Goal: Task Accomplishment & Management: Use online tool/utility

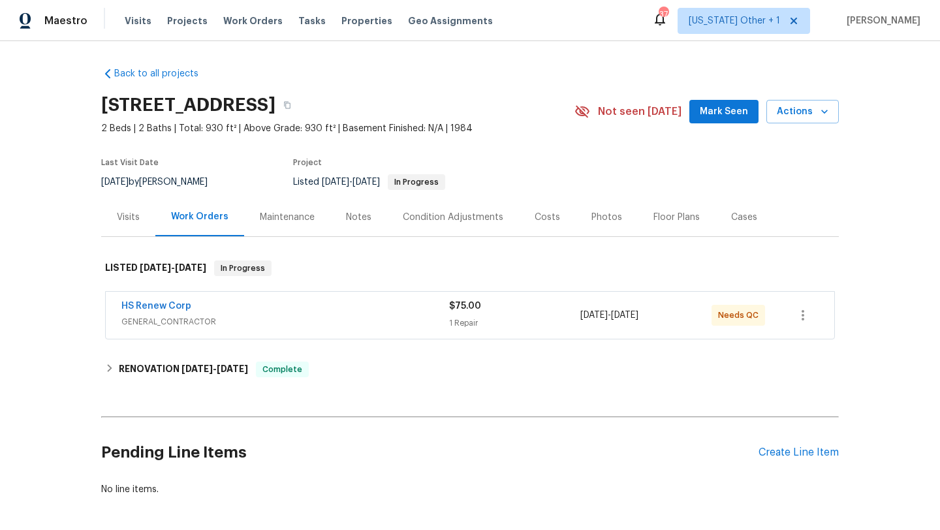
click at [258, 314] on div "HS Renew Corp" at bounding box center [285, 308] width 328 height 16
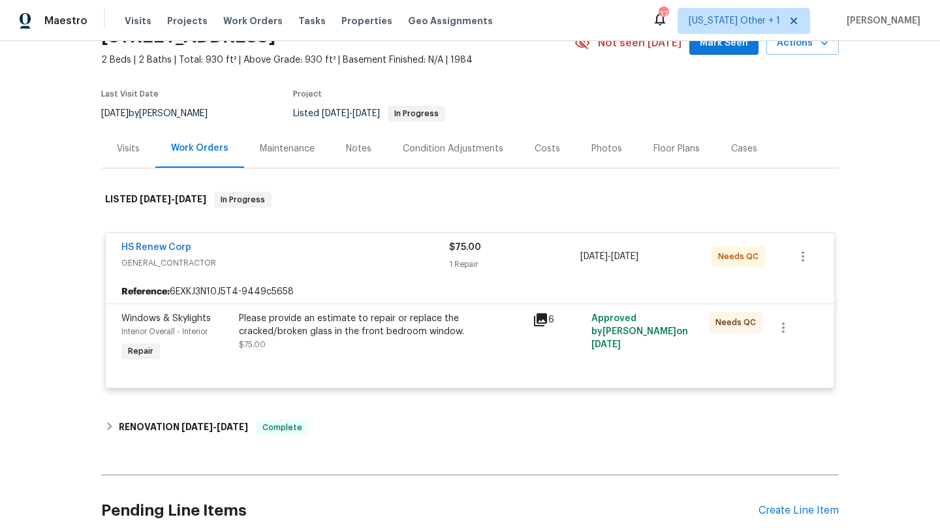
scroll to position [75, 0]
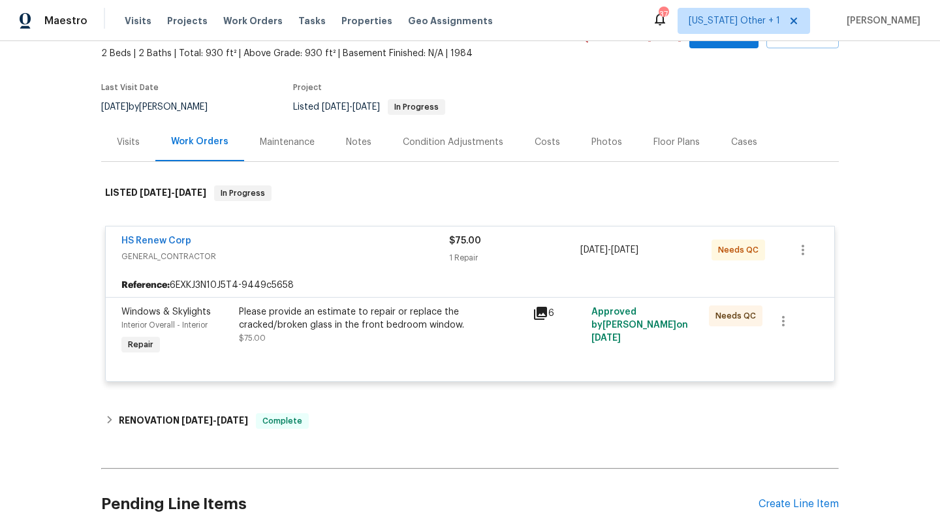
click at [537, 323] on div "6" at bounding box center [558, 332] width 59 height 60
click at [529, 313] on div "6" at bounding box center [558, 332] width 59 height 60
click at [545, 310] on icon at bounding box center [540, 313] width 13 height 13
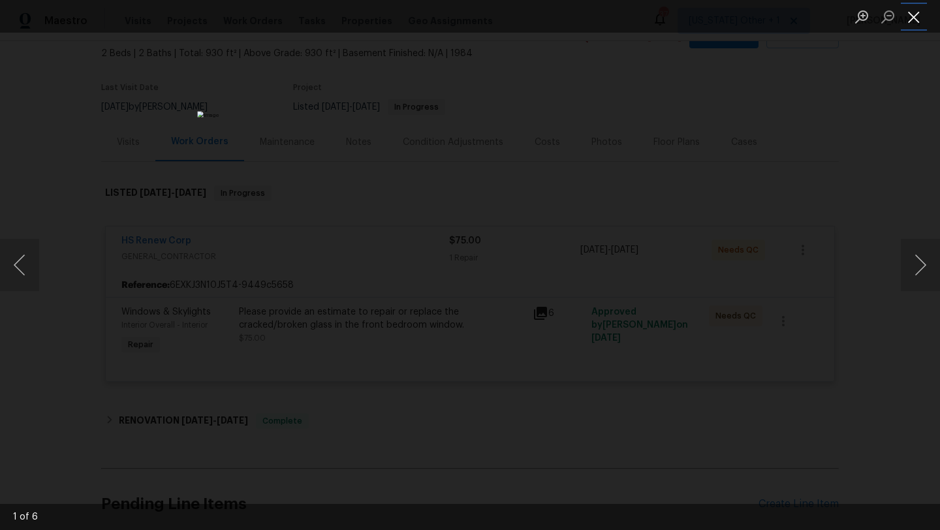
click at [914, 18] on button "Close lightbox" at bounding box center [914, 16] width 26 height 23
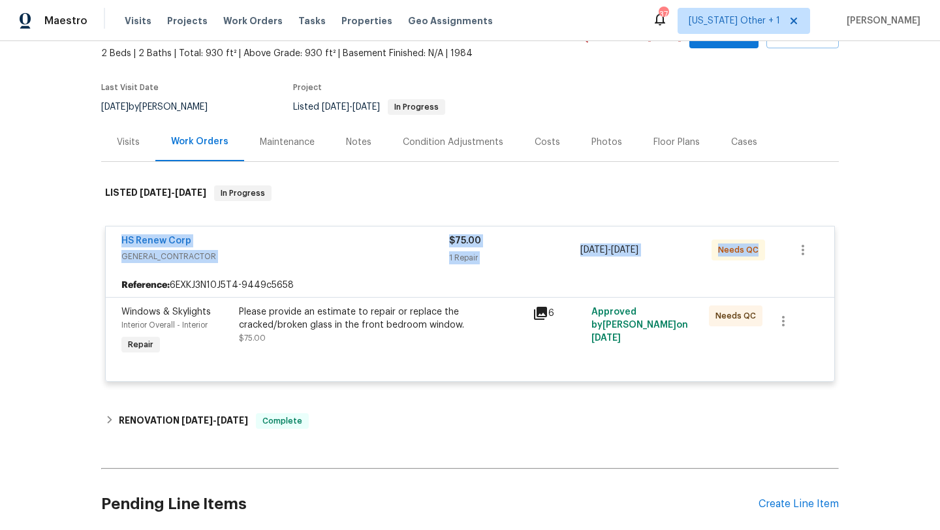
drag, startPoint x: 111, startPoint y: 236, endPoint x: 857, endPoint y: 261, distance: 746.7
click at [857, 261] on div "Back to all projects 2131 Ridge Rd S Apt 80, Largo, FL 33778 2 Beds | 2 Baths |…" at bounding box center [470, 285] width 940 height 489
copy div "HS Renew Corp GENERAL_CONTRACTOR $75.00 1 Repair 9/16/2025 - 9/19/2025 Needs QC"
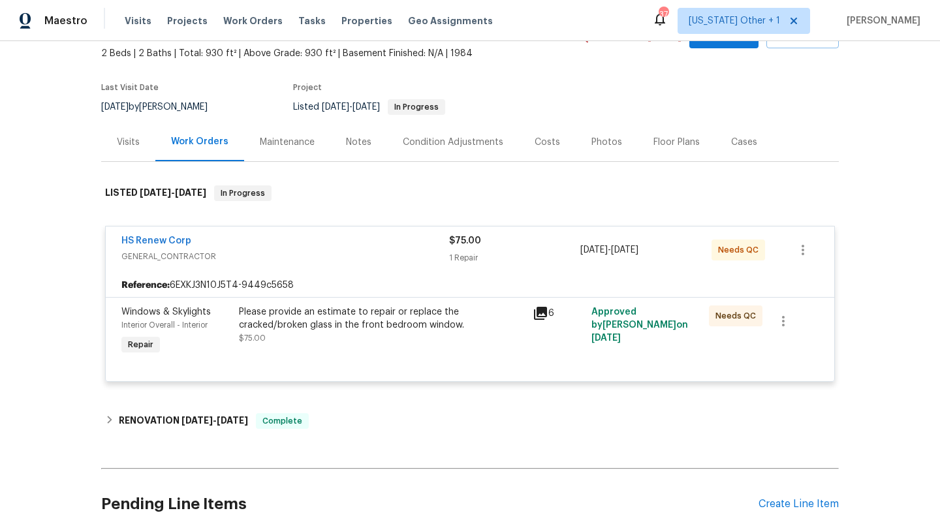
click at [69, 233] on div "Back to all projects 2131 Ridge Rd S Apt 80, Largo, FL 33778 2 Beds | 2 Baths |…" at bounding box center [470, 285] width 940 height 489
drag, startPoint x: 110, startPoint y: 238, endPoint x: 240, endPoint y: 240, distance: 130.0
click at [240, 240] on div "HS Renew Corp GENERAL_CONTRACTOR $75.00 1 Repair 9/16/2025 - 9/19/2025 Needs QC" at bounding box center [470, 250] width 729 height 47
copy link "HS Renew Corp"
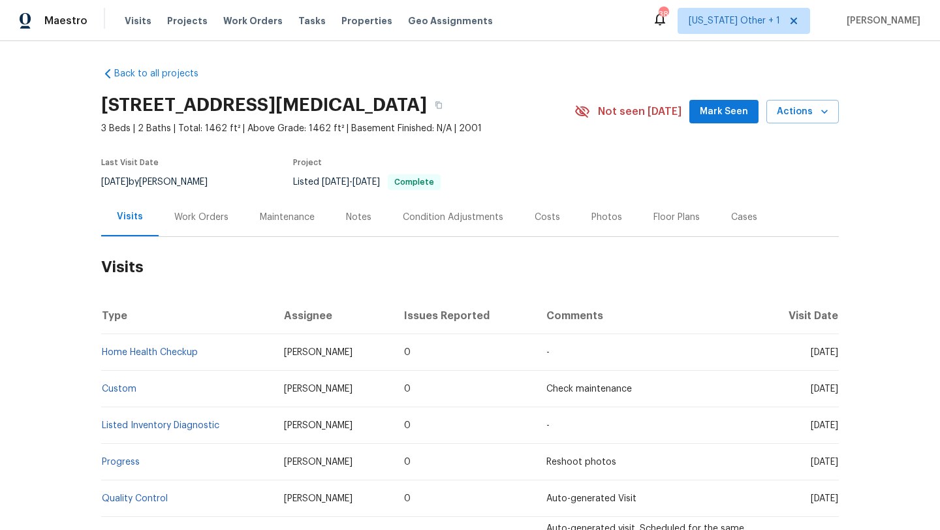
click at [723, 210] on div "Cases" at bounding box center [744, 217] width 57 height 39
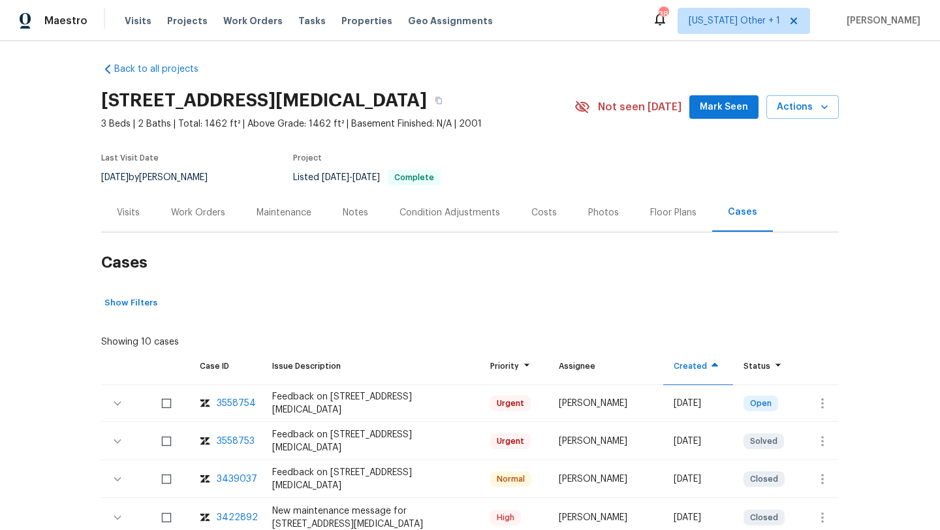
scroll to position [72, 0]
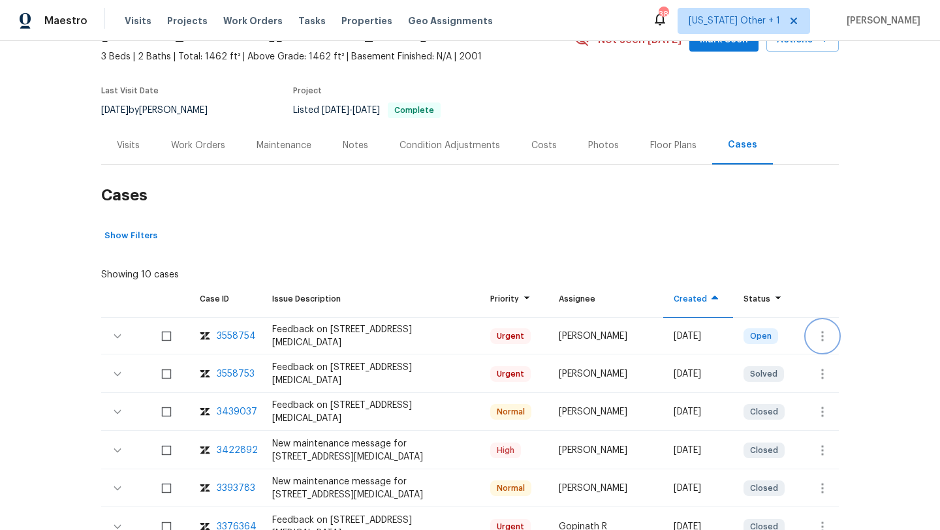
click at [821, 336] on icon "button" at bounding box center [822, 336] width 3 height 10
click at [826, 334] on li "Create a visit" at bounding box center [863, 336] width 135 height 22
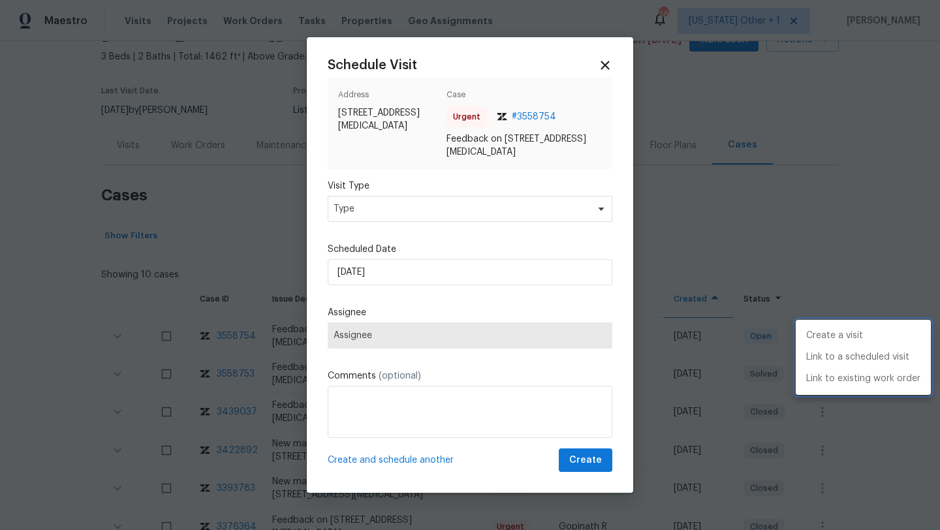
click at [373, 213] on div at bounding box center [470, 265] width 940 height 530
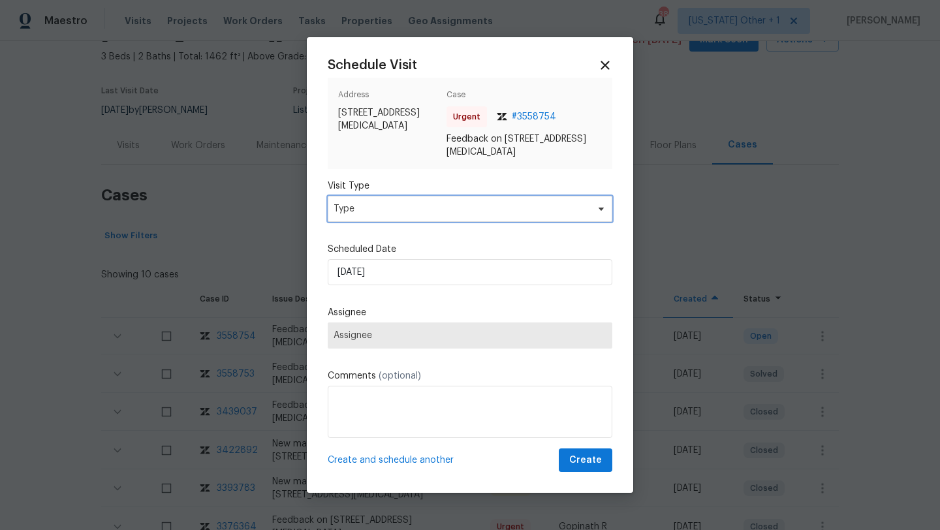
click at [362, 208] on span "Type" at bounding box center [461, 208] width 254 height 13
click at [651, 163] on div at bounding box center [470, 265] width 940 height 530
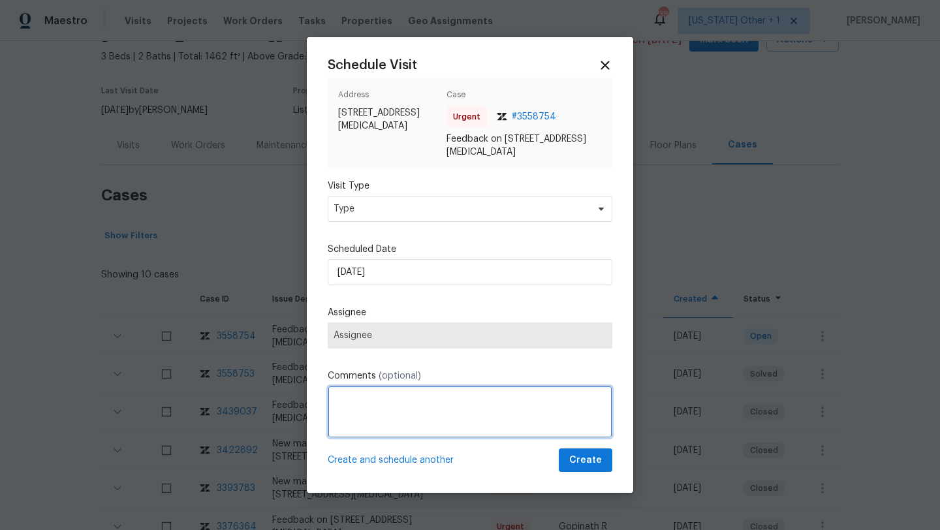
click at [390, 428] on textarea at bounding box center [470, 412] width 285 height 52
paste textarea "HPM VISIT NOTES: Flip State: DOM: No Of Time issue reported: Issue:"
click at [398, 398] on textarea "HPM VISIT NOTES: Flip State: DOM: No Of Time issue reported: Issue:" at bounding box center [470, 412] width 285 height 52
paste textarea "Listed"
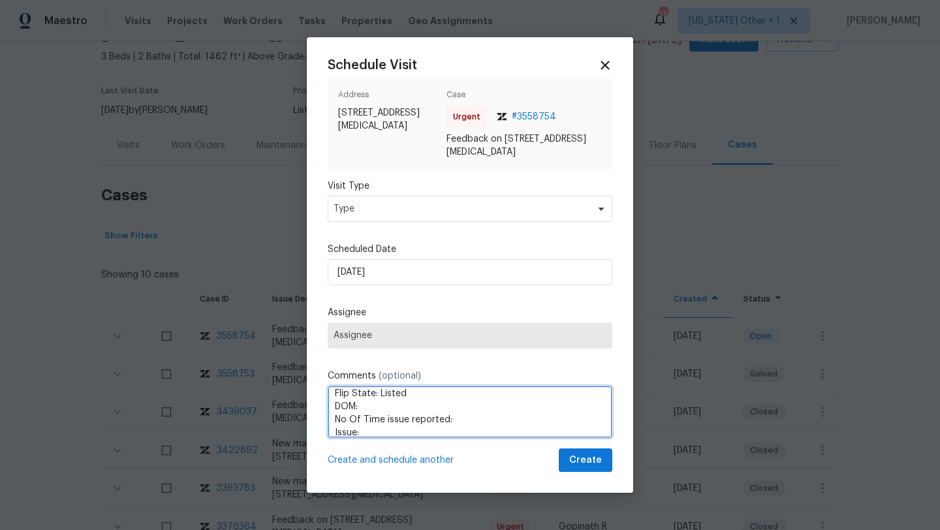
click at [385, 407] on textarea "HPM VISIT NOTES: Flip State: Listed DOM: No Of Time issue reported: Issue:" at bounding box center [470, 412] width 285 height 52
click at [471, 422] on textarea "HPM VISIT NOTES: Flip State: Listed DOM:73 No Of Time issue reported: Issue:" at bounding box center [470, 412] width 285 height 52
click at [443, 434] on textarea "HPM VISIT NOTES: Flip State: Listed DOM:73 No Of Time issue reported:2 Issue:" at bounding box center [470, 412] width 285 height 52
paste textarea "Previous owner must of been a smoker, very strong smoke smell."
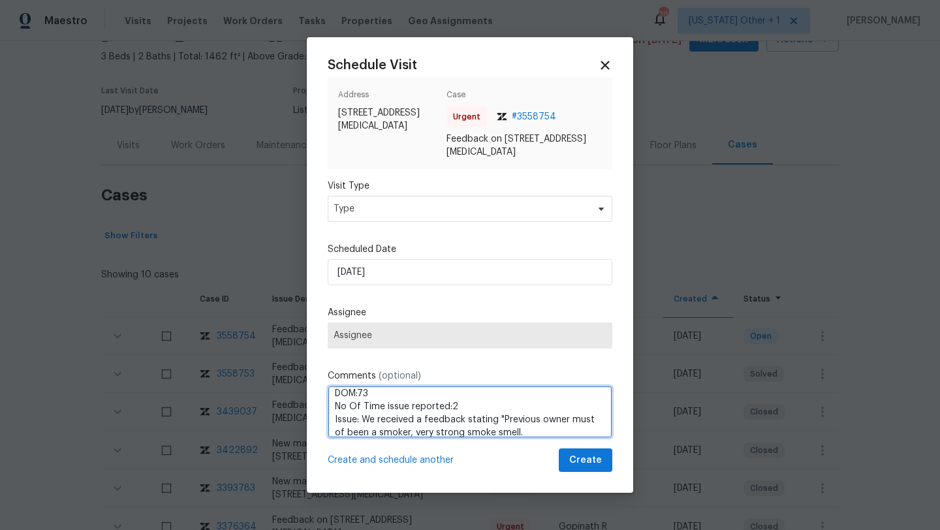
paste textarea "Home has a very strong smoke smell."
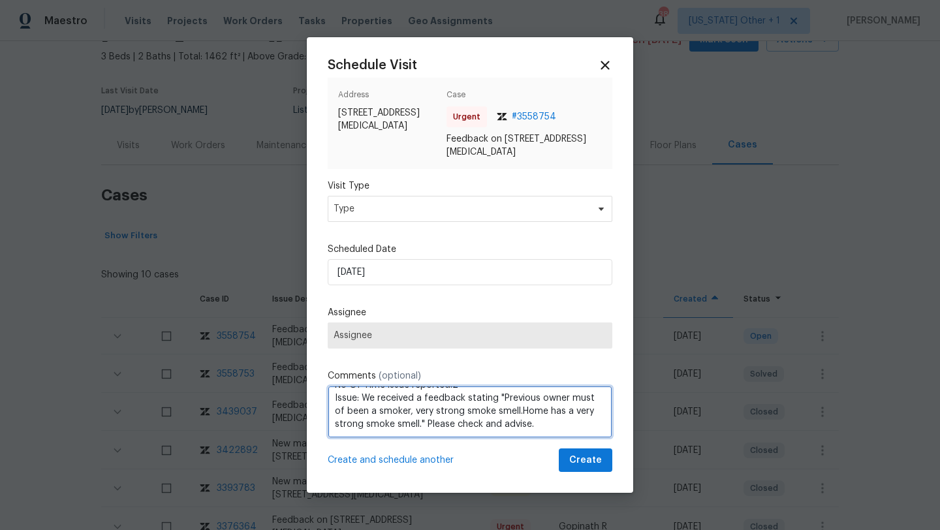
scroll to position [0, 0]
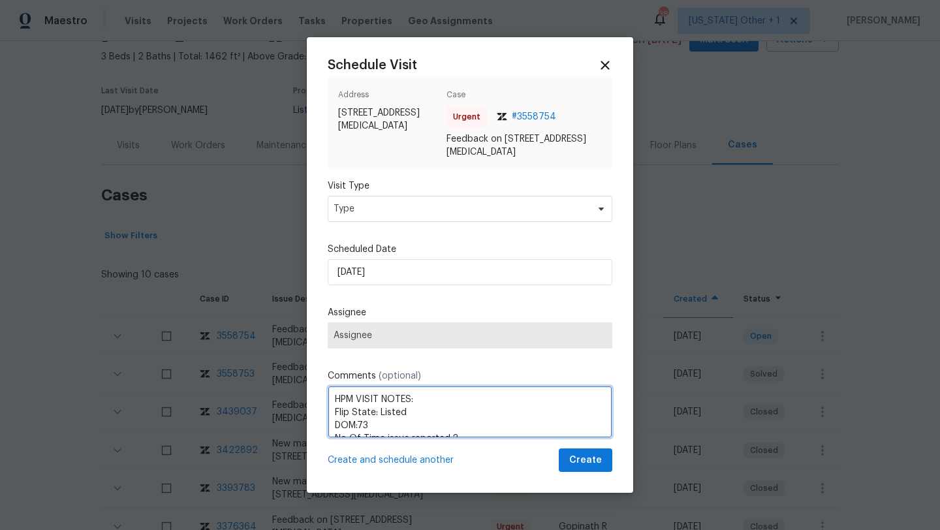
drag, startPoint x: 539, startPoint y: 431, endPoint x: 312, endPoint y: 298, distance: 262.8
click at [312, 298] on div "Schedule Visit Address 323 E Senna Way, San Tan Valley, AZ 85143 Case Urgent # …" at bounding box center [470, 265] width 326 height 456
click at [413, 439] on div "Schedule Visit Address 323 E Senna Way, San Tan Valley, AZ 85143 Case Urgent # …" at bounding box center [470, 265] width 285 height 415
drag, startPoint x: 336, startPoint y: 398, endPoint x: 469, endPoint y: 396, distance: 133.2
click at [469, 396] on textarea "HPM VISIT NOTES: Flip State: Listed DOM:73 No Of Time issue reported:2 Issue: W…" at bounding box center [470, 412] width 285 height 52
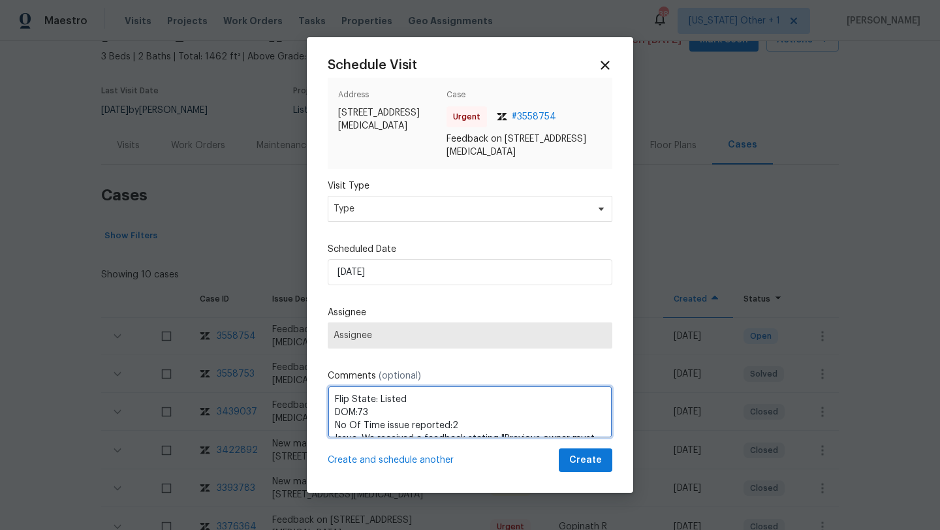
scroll to position [54, 0]
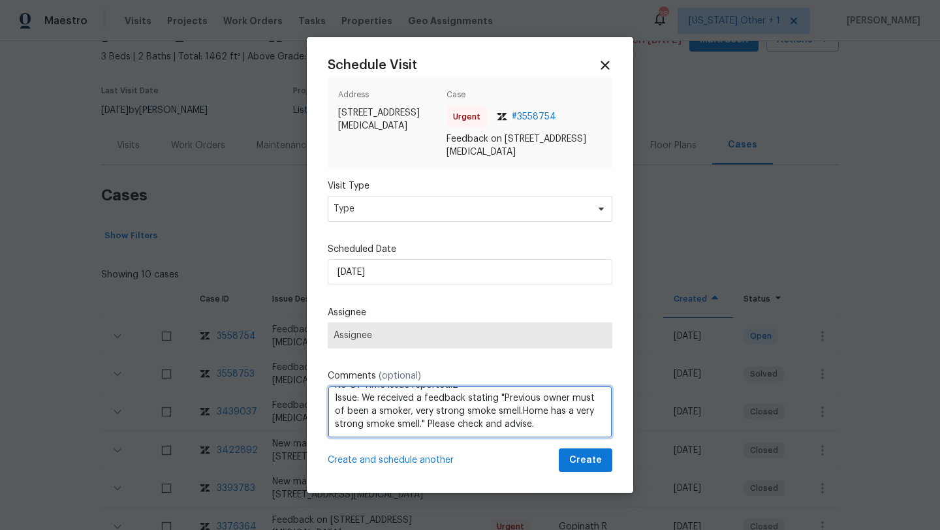
drag, startPoint x: 336, startPoint y: 413, endPoint x: 486, endPoint y: 489, distance: 168.2
click at [486, 490] on div "Schedule Visit Address 323 E Senna Way, San Tan Valley, AZ 85143 Case Urgent # …" at bounding box center [470, 265] width 326 height 456
type textarea "Flip State: Listed DOM:73 No Of Time issue reported:2 Issue: We received a feed…"
click at [770, 61] on div at bounding box center [470, 265] width 940 height 530
click at [612, 65] on icon at bounding box center [604, 64] width 15 height 15
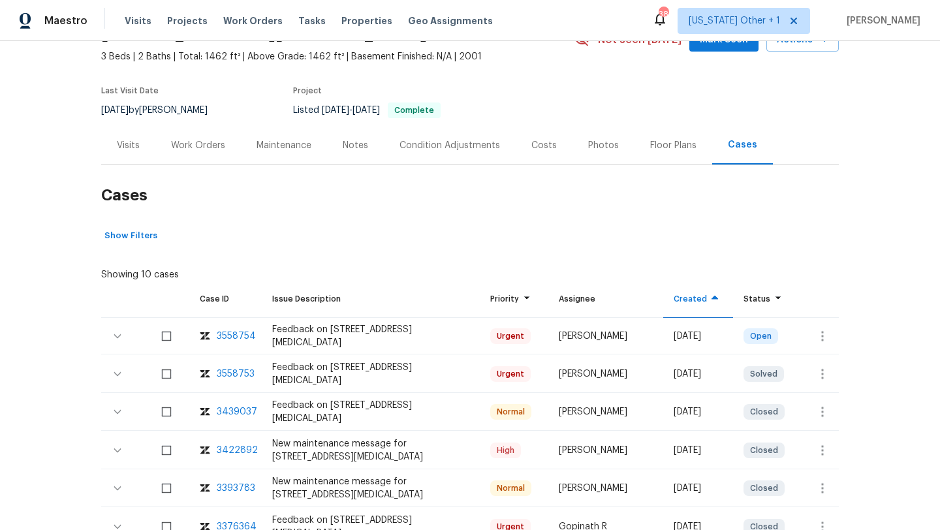
click at [205, 154] on div "Work Orders" at bounding box center [198, 145] width 86 height 39
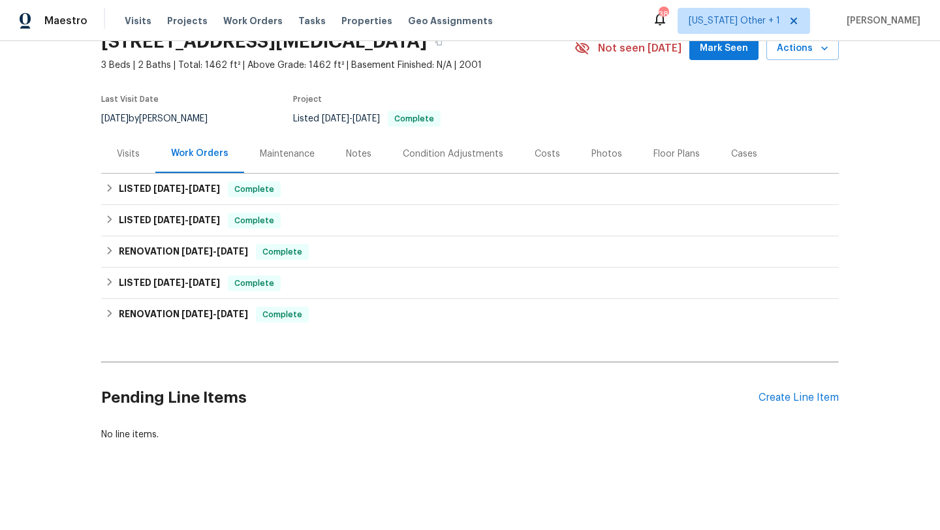
scroll to position [63, 0]
click at [196, 189] on span "8/25/25" at bounding box center [204, 188] width 31 height 9
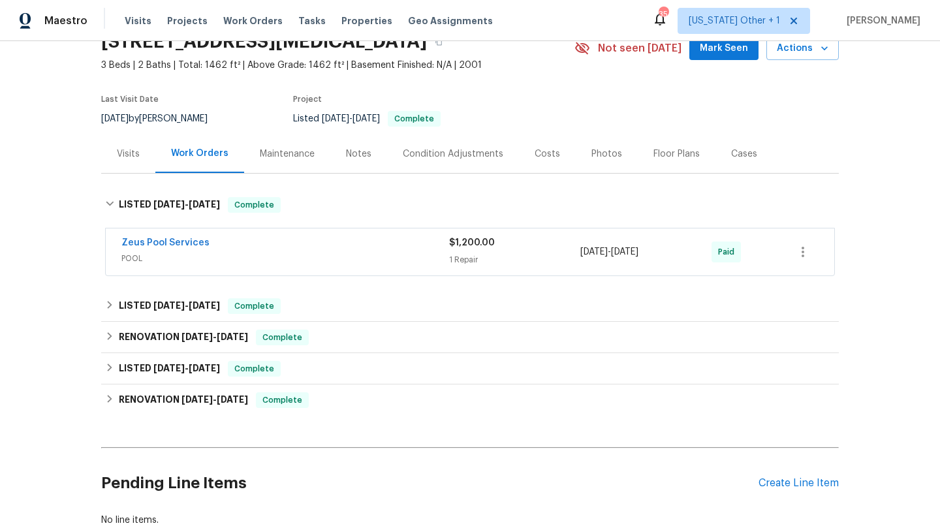
click at [143, 154] on div "Visits" at bounding box center [128, 154] width 54 height 39
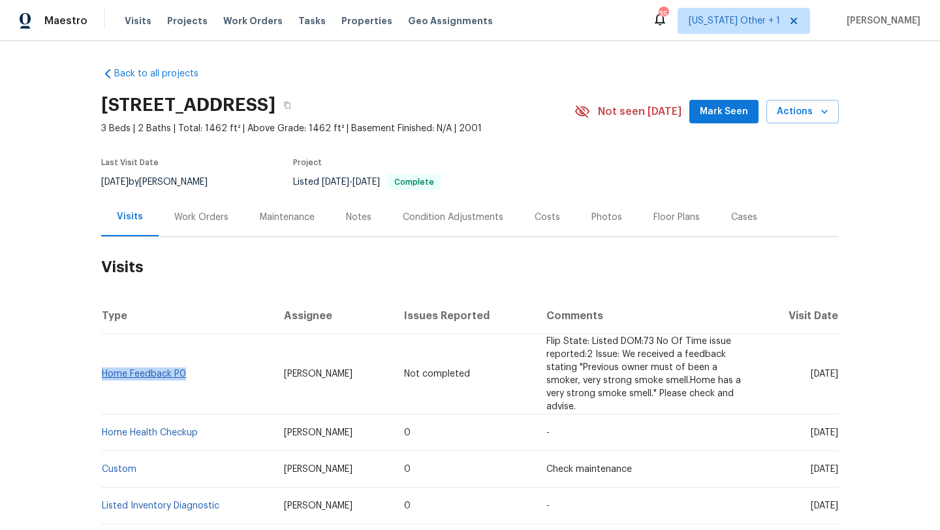
drag, startPoint x: 195, startPoint y: 377, endPoint x: 104, endPoint y: 373, distance: 90.8
click at [104, 373] on td "Home Feedback P0" at bounding box center [187, 374] width 172 height 80
copy link "Home Feedback P0"
click at [811, 370] on span "[DATE]" at bounding box center [824, 374] width 27 height 9
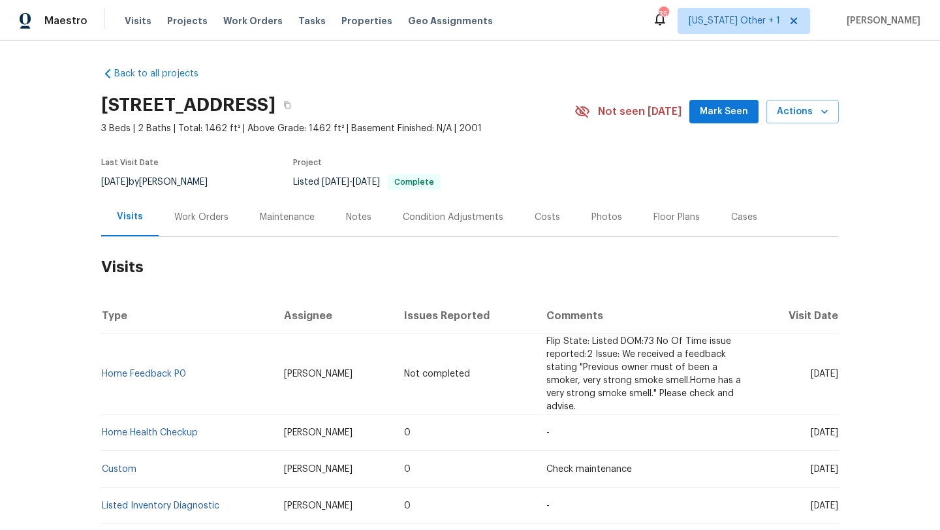
click at [811, 370] on span "[DATE]" at bounding box center [824, 374] width 27 height 9
copy span "[DATE]"
click at [811, 429] on span "[DATE]" at bounding box center [824, 432] width 27 height 9
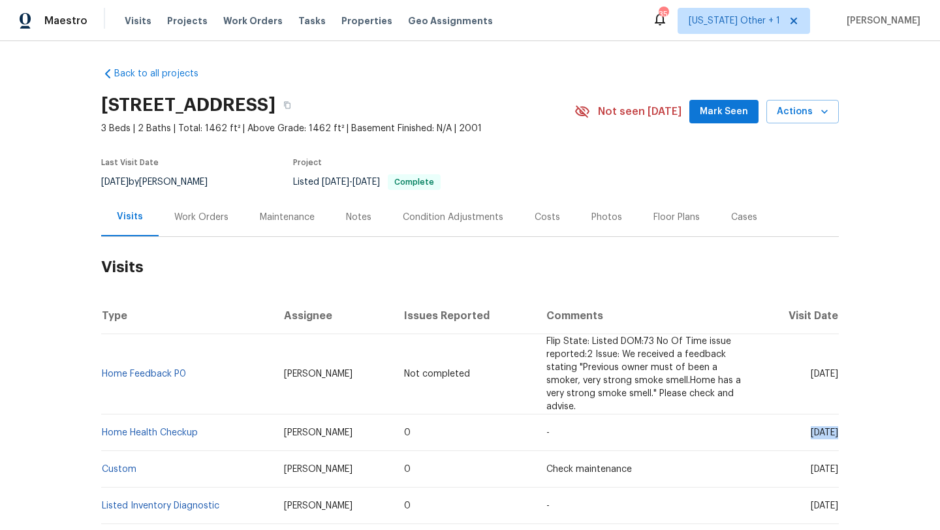
click at [811, 429] on span "[DATE]" at bounding box center [824, 432] width 27 height 9
copy span "[DATE]"
drag, startPoint x: 204, startPoint y: 436, endPoint x: 105, endPoint y: 432, distance: 98.6
click at [104, 432] on td "Home Health Checkup" at bounding box center [187, 433] width 172 height 37
copy link "Home Health Checkup"
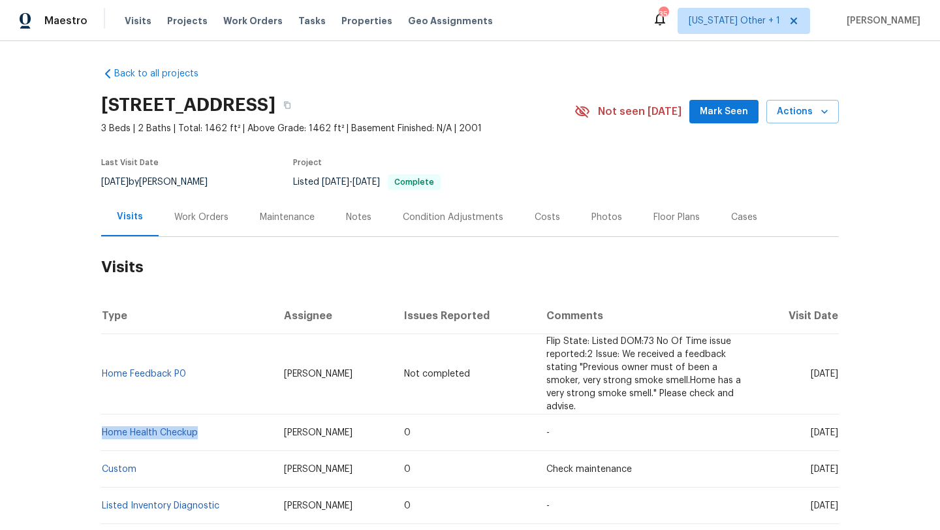
click at [299, 432] on span "[PERSON_NAME]" at bounding box center [318, 432] width 69 height 9
copy span "[PERSON_NAME]"
